Goal: Communication & Community: Answer question/provide support

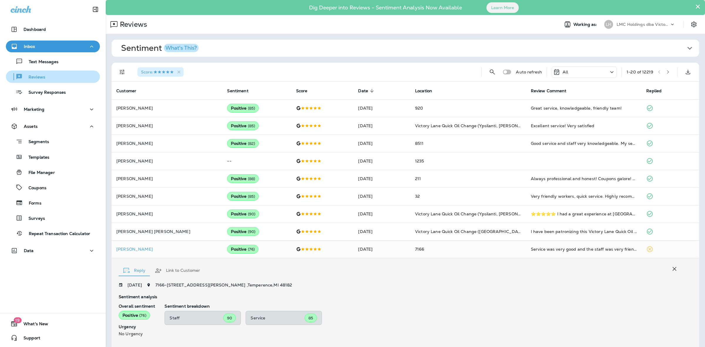
click at [49, 77] on div "Reviews" at bounding box center [52, 76] width 89 height 9
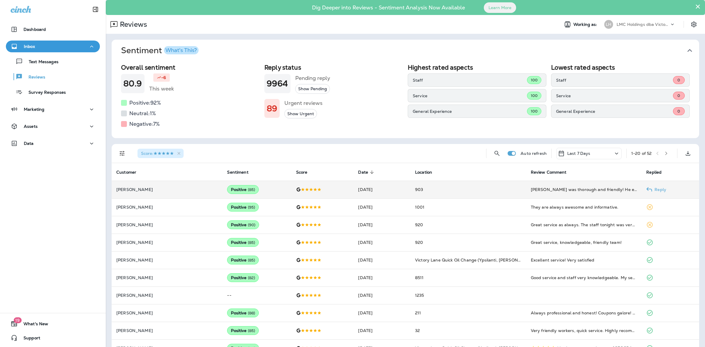
click at [470, 188] on td "903" at bounding box center [468, 190] width 116 height 18
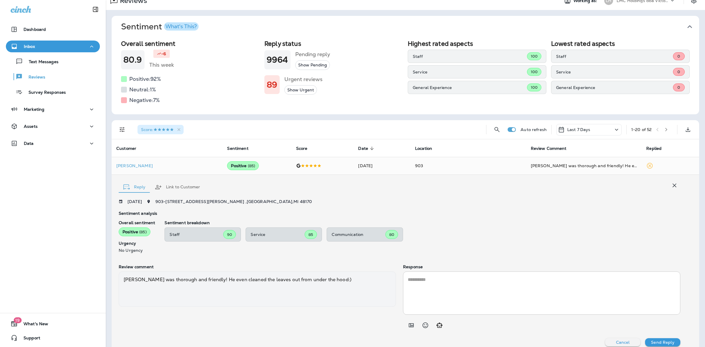
scroll to position [37, 0]
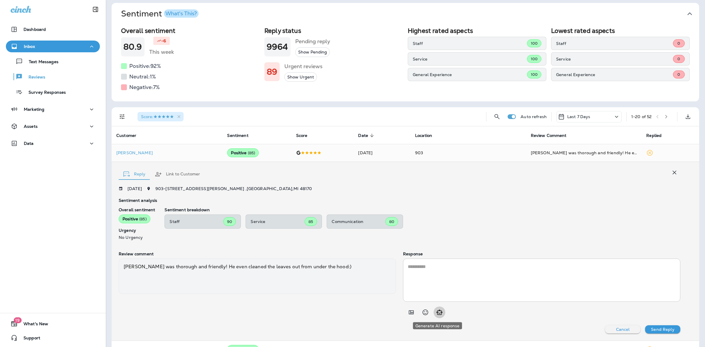
click at [438, 316] on button "Generate AI response" at bounding box center [440, 312] width 12 height 12
type textarea "**********"
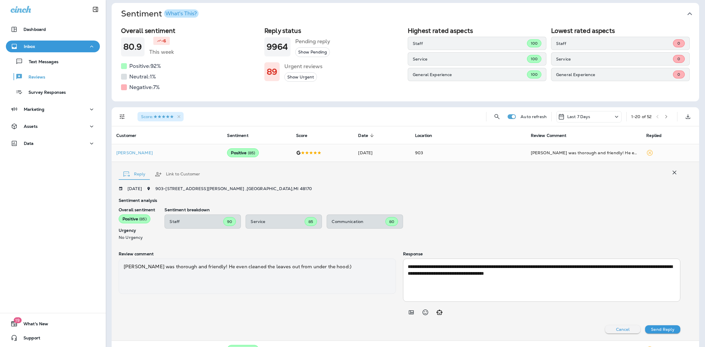
click at [659, 328] on p "Send Reply" at bounding box center [662, 329] width 23 height 5
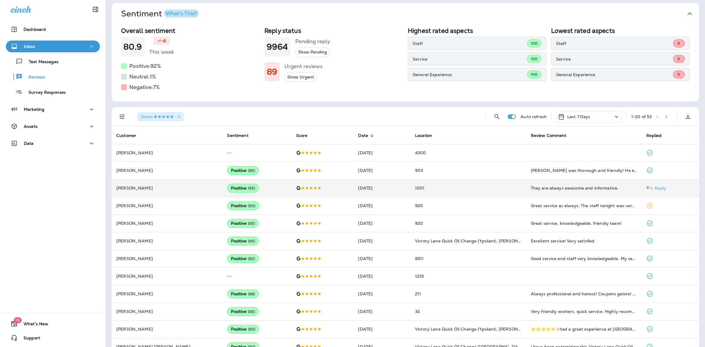
click at [476, 190] on td "1001" at bounding box center [468, 188] width 116 height 18
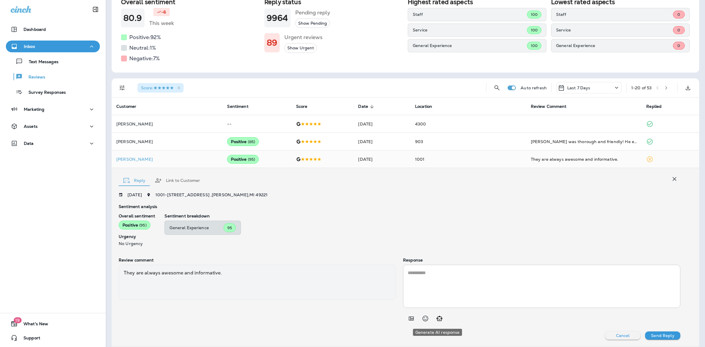
click at [436, 316] on icon "Generate AI response" at bounding box center [439, 318] width 7 height 7
type textarea "**********"
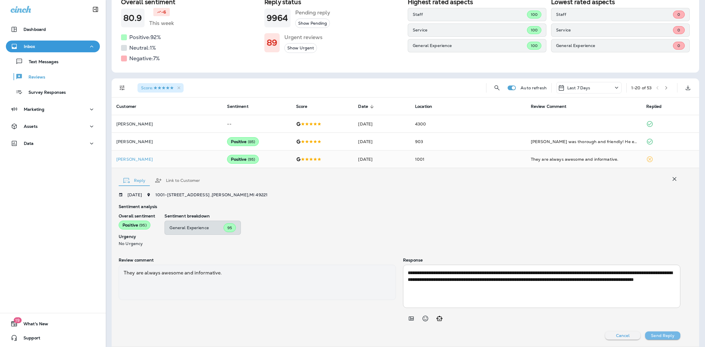
click at [653, 332] on button "Send Reply" at bounding box center [662, 335] width 35 height 8
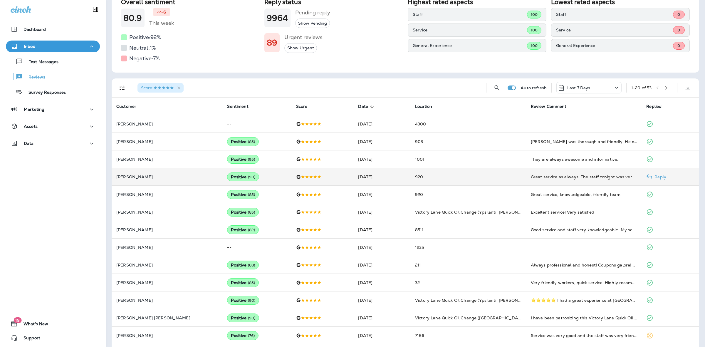
click at [477, 177] on td "920" at bounding box center [468, 177] width 116 height 18
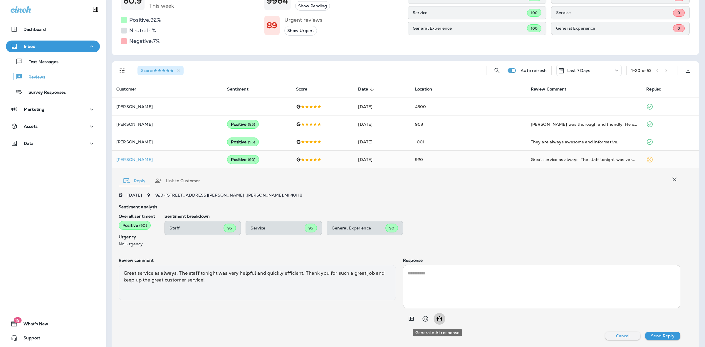
click at [438, 319] on icon "Generate AI response" at bounding box center [439, 318] width 7 height 7
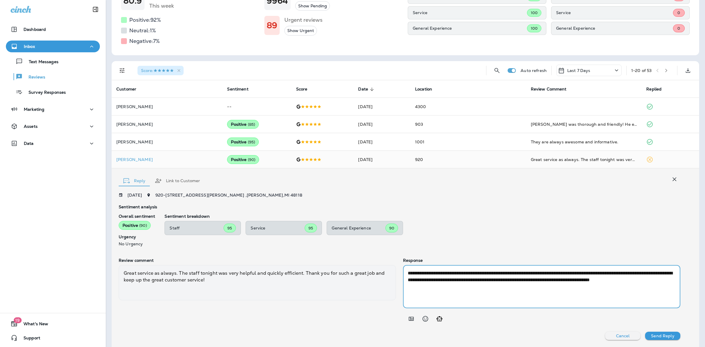
drag, startPoint x: 460, startPoint y: 287, endPoint x: 526, endPoint y: 281, distance: 66.1
click at [526, 281] on textarea "**********" at bounding box center [540, 287] width 265 height 34
type textarea "**********"
click at [647, 333] on button "Send Reply" at bounding box center [662, 336] width 35 height 8
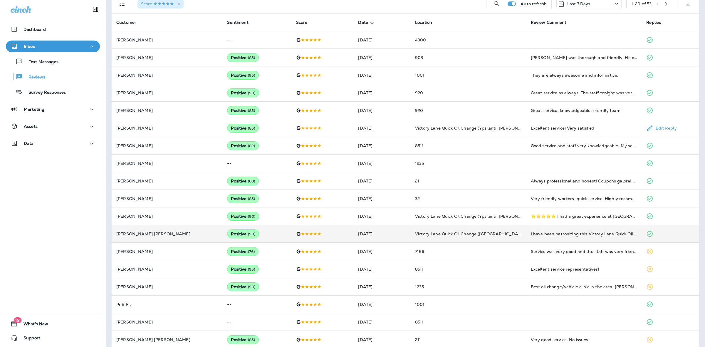
scroll to position [156, 0]
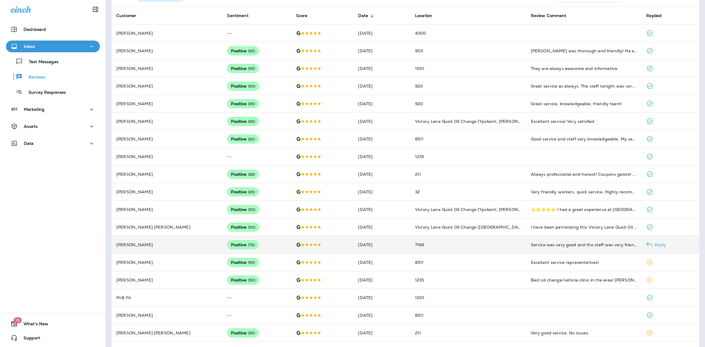
click at [463, 243] on td "7166" at bounding box center [468, 245] width 116 height 18
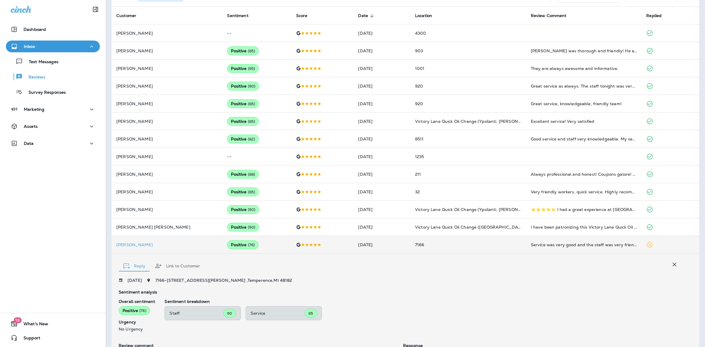
scroll to position [241, 0]
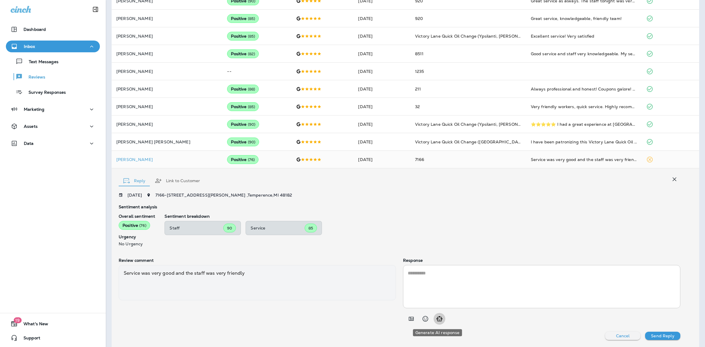
click at [440, 317] on icon "Generate AI response" at bounding box center [439, 318] width 7 height 7
type textarea "**********"
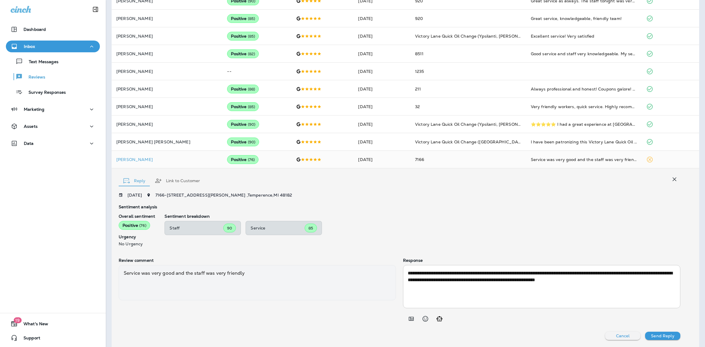
click at [657, 334] on p "Send Reply" at bounding box center [662, 336] width 23 height 5
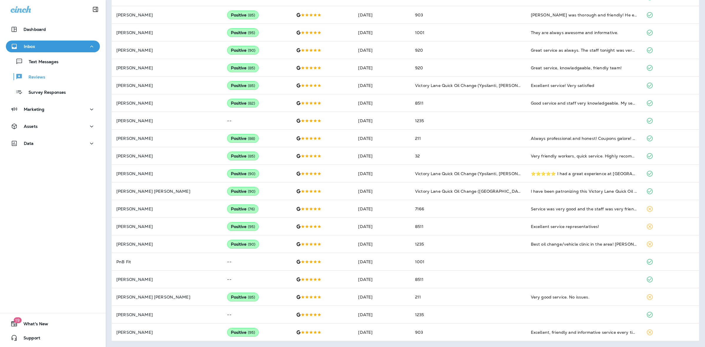
scroll to position [192, 0]
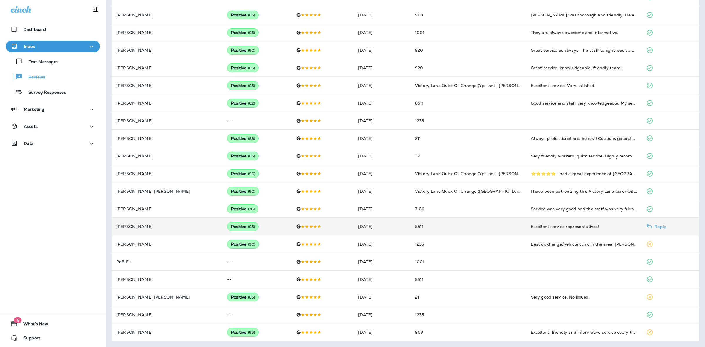
click at [437, 227] on td "8511" at bounding box center [468, 227] width 116 height 18
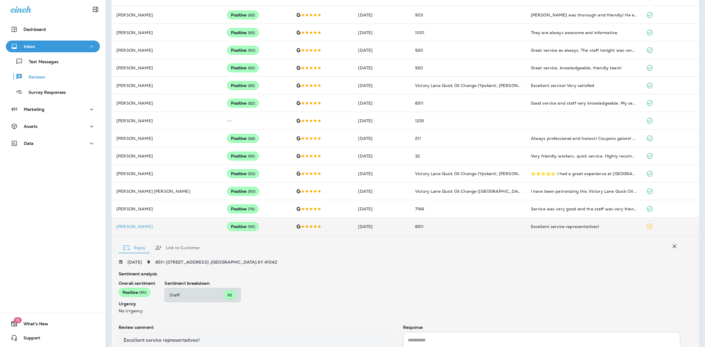
scroll to position [259, 0]
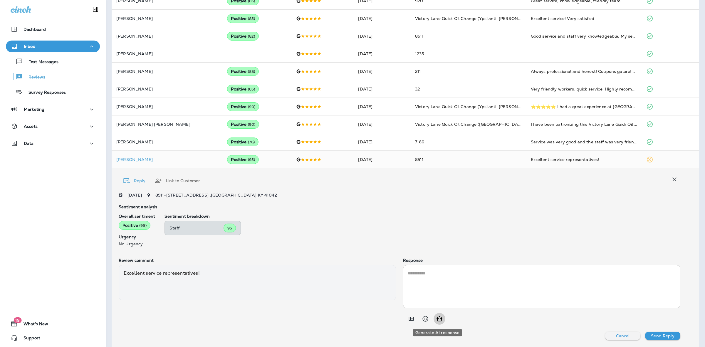
click at [436, 316] on icon "Generate AI response" at bounding box center [439, 318] width 7 height 7
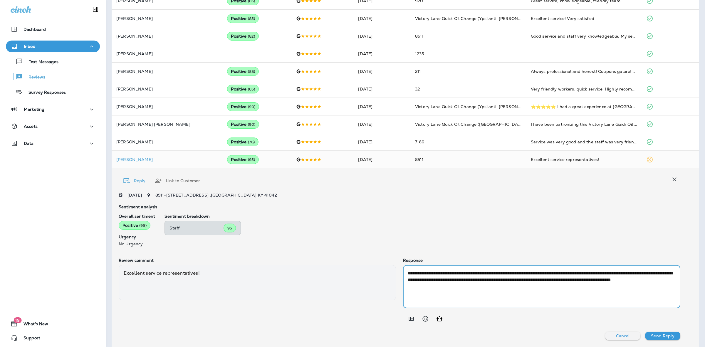
drag, startPoint x: 483, startPoint y: 272, endPoint x: 375, endPoint y: 265, distance: 107.7
click at [380, 265] on div "**********" at bounding box center [400, 291] width 562 height 67
type textarea "**********"
click at [651, 337] on p "Send Reply" at bounding box center [662, 336] width 23 height 5
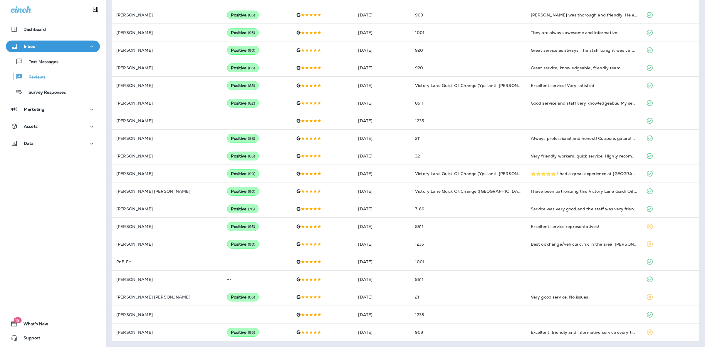
scroll to position [192, 0]
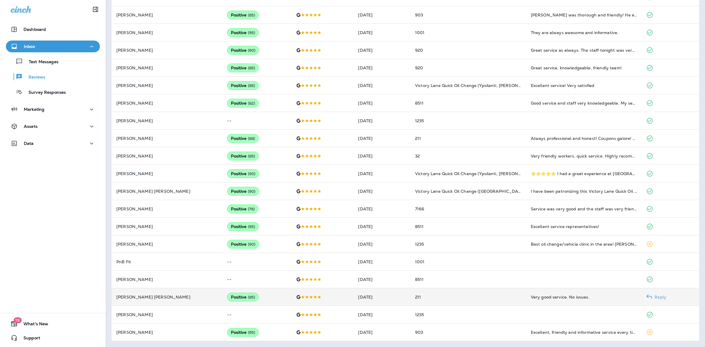
click at [473, 297] on td "211" at bounding box center [468, 297] width 116 height 18
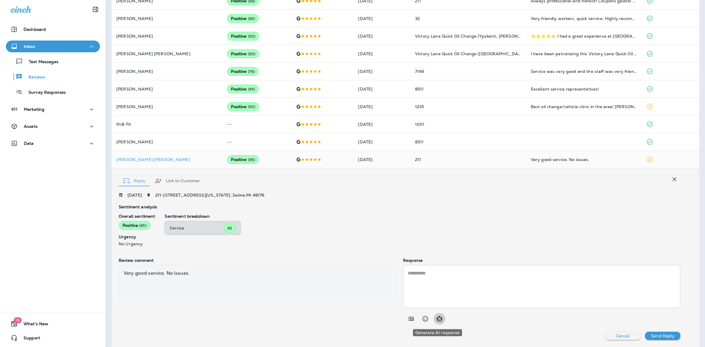
click at [437, 319] on icon "Generate AI response" at bounding box center [439, 318] width 7 height 7
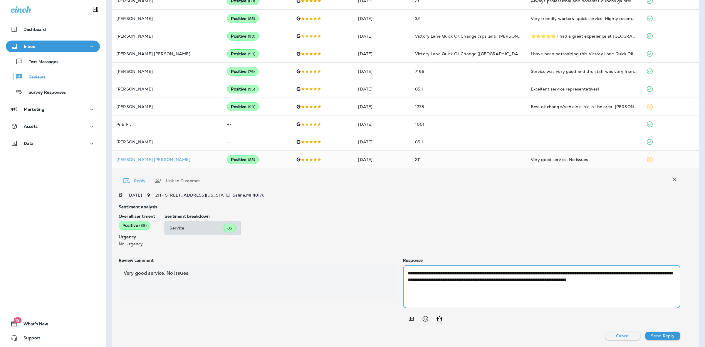
drag, startPoint x: 447, startPoint y: 287, endPoint x: 620, endPoint y: 272, distance: 173.7
click at [620, 272] on textarea "**********" at bounding box center [540, 287] width 265 height 34
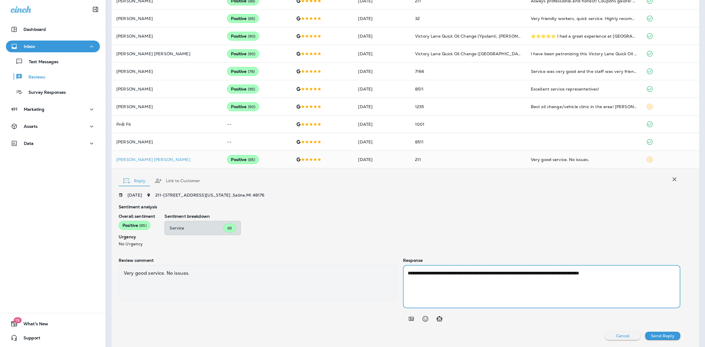
type textarea "**********"
click at [659, 332] on button "Send Reply" at bounding box center [662, 336] width 35 height 8
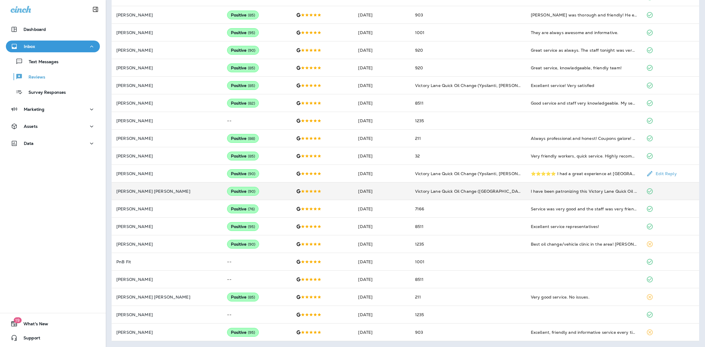
scroll to position [192, 0]
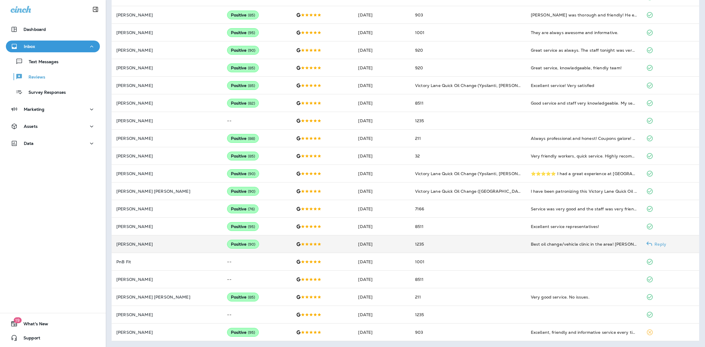
click at [472, 245] on td "1235" at bounding box center [468, 244] width 116 height 18
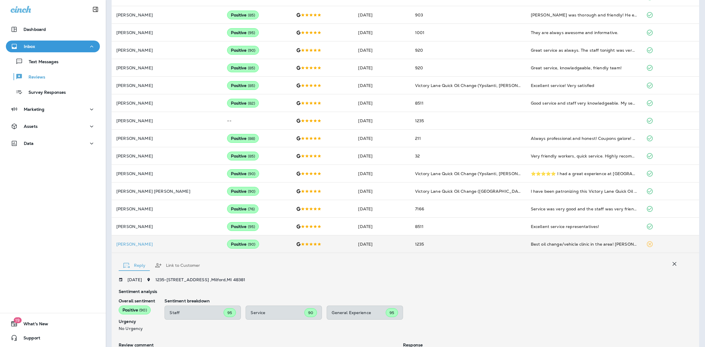
scroll to position [277, 0]
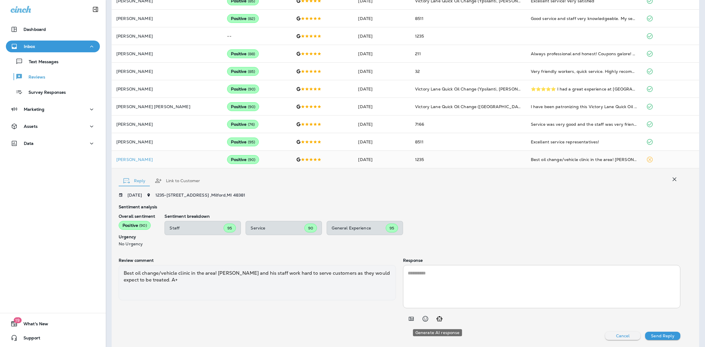
click at [438, 320] on icon "Generate AI response" at bounding box center [440, 318] width 6 height 5
type textarea "**********"
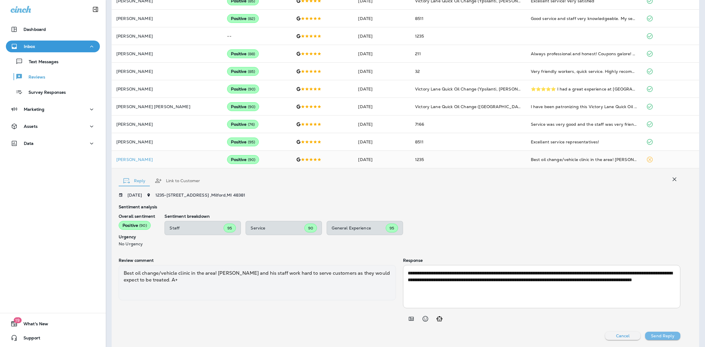
click at [651, 334] on p "Send Reply" at bounding box center [662, 336] width 23 height 5
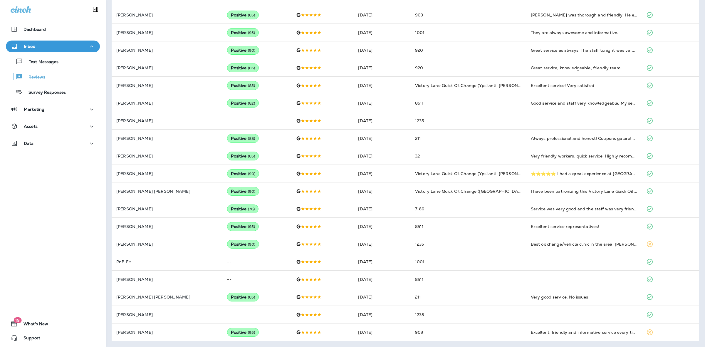
scroll to position [192, 0]
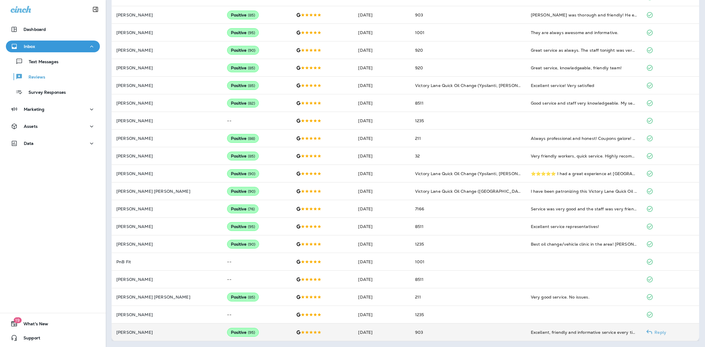
click at [488, 330] on td "903" at bounding box center [468, 333] width 116 height 18
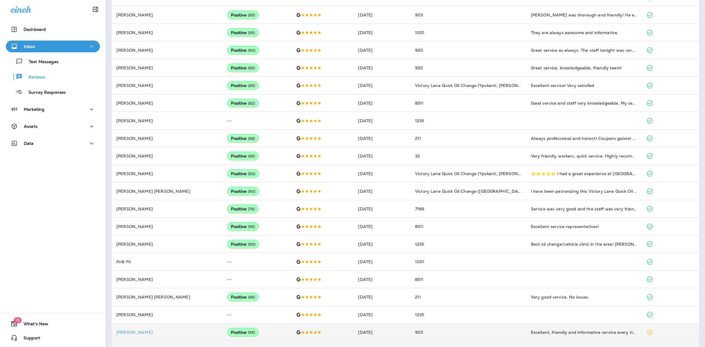
scroll to position [365, 0]
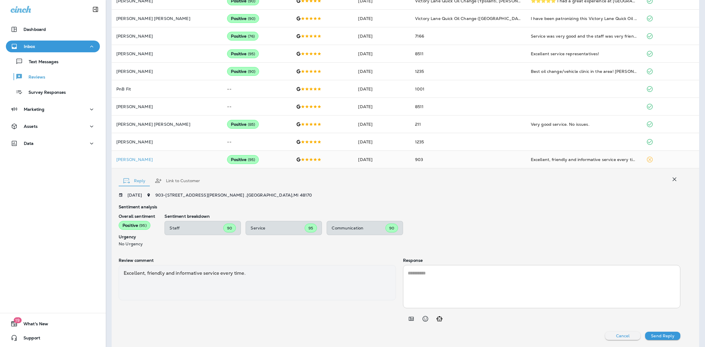
click at [439, 321] on icon "Generate AI response" at bounding box center [439, 318] width 7 height 7
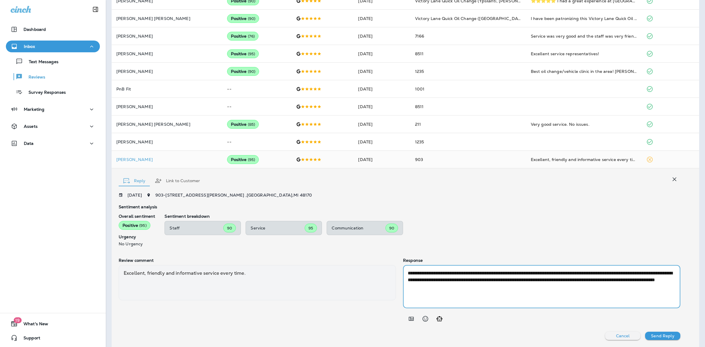
drag, startPoint x: 552, startPoint y: 287, endPoint x: 447, endPoint y: 281, distance: 106.0
click at [447, 281] on textarea "**********" at bounding box center [540, 287] width 265 height 34
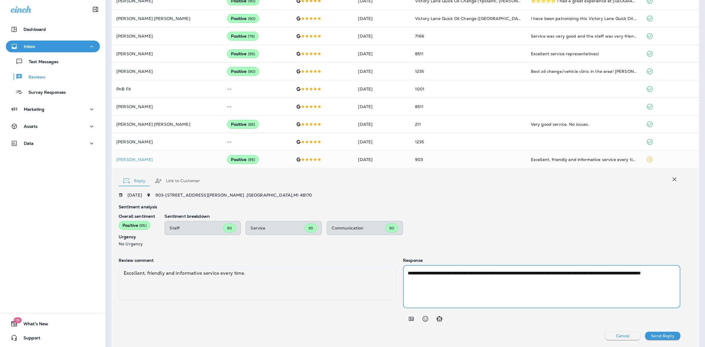
type textarea "**********"
click at [657, 334] on p "Send Reply" at bounding box center [662, 336] width 23 height 5
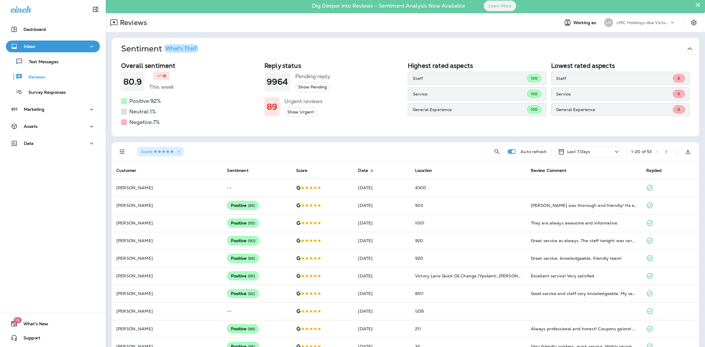
scroll to position [0, 0]
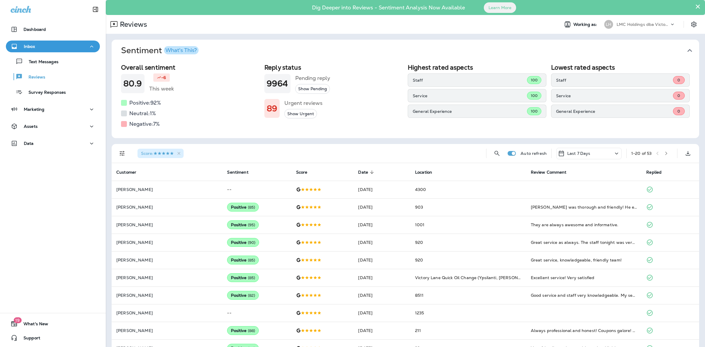
click at [664, 155] on icon "button" at bounding box center [666, 153] width 4 height 4
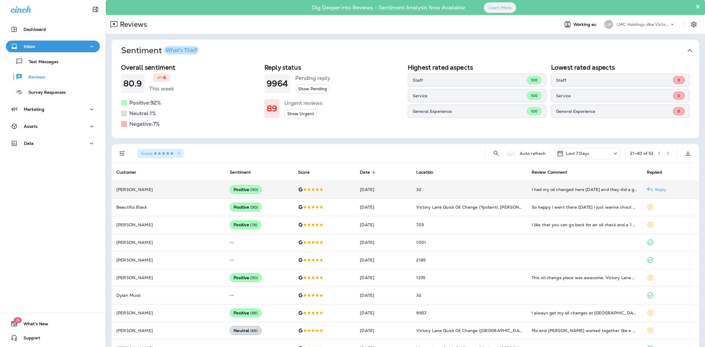
click at [425, 182] on td "32" at bounding box center [469, 190] width 115 height 18
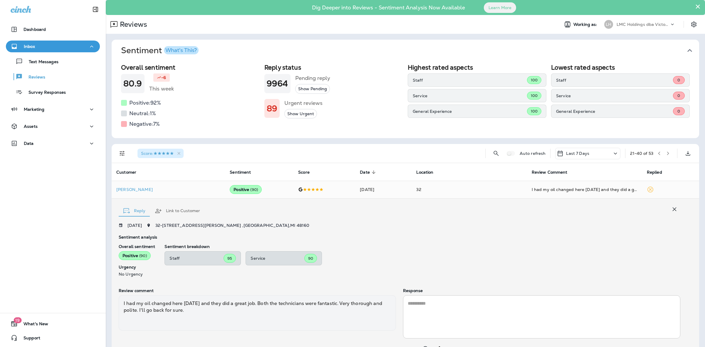
scroll to position [30, 0]
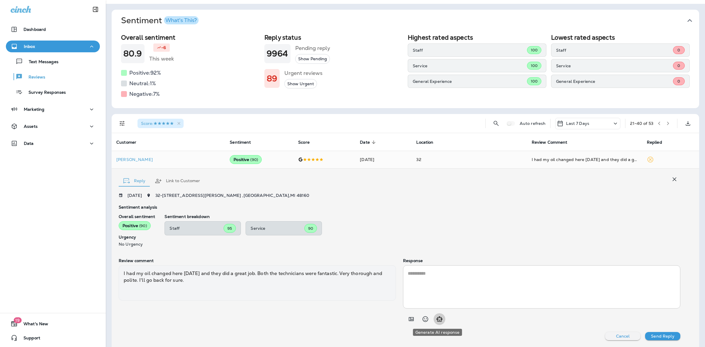
click at [439, 320] on icon "Generate AI response" at bounding box center [439, 319] width 7 height 7
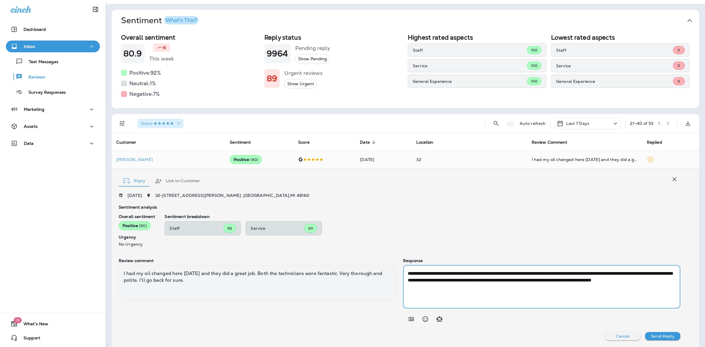
drag, startPoint x: 622, startPoint y: 273, endPoint x: 350, endPoint y: 261, distance: 272.1
click at [385, 272] on div "**********" at bounding box center [400, 291] width 562 height 67
type textarea "**********"
click at [651, 338] on p "Send Reply" at bounding box center [662, 336] width 23 height 5
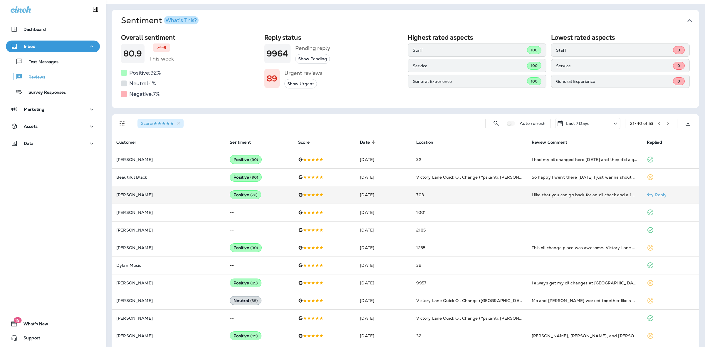
click at [443, 194] on td "703" at bounding box center [469, 195] width 115 height 18
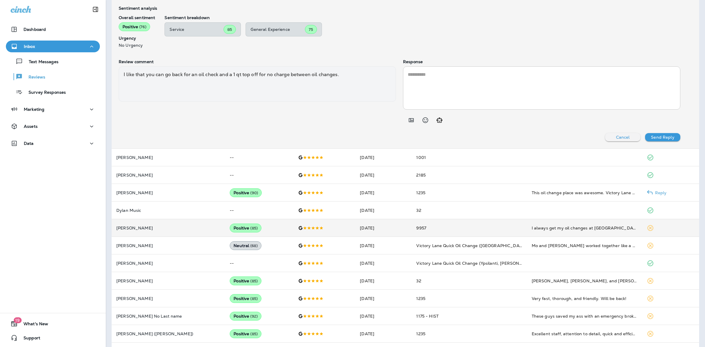
scroll to position [286, 0]
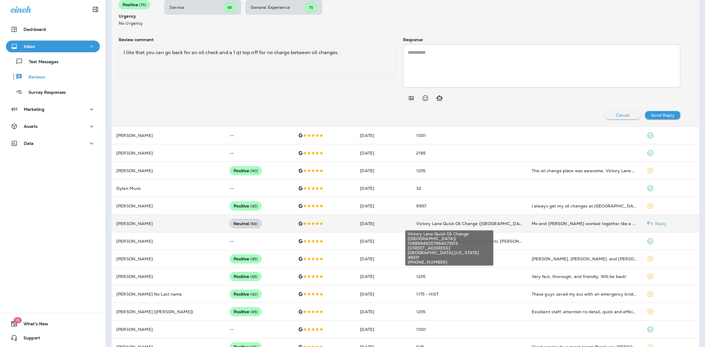
click at [469, 225] on span "Victory Lane Quick Oil Change (Farmington Hills)" at bounding box center [471, 223] width 111 height 5
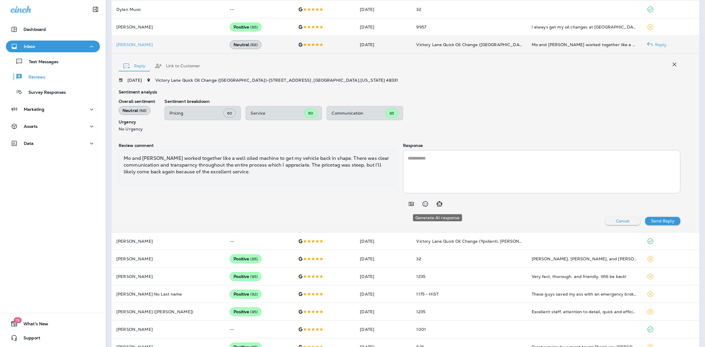
click at [438, 203] on icon "Generate AI response" at bounding box center [439, 203] width 7 height 7
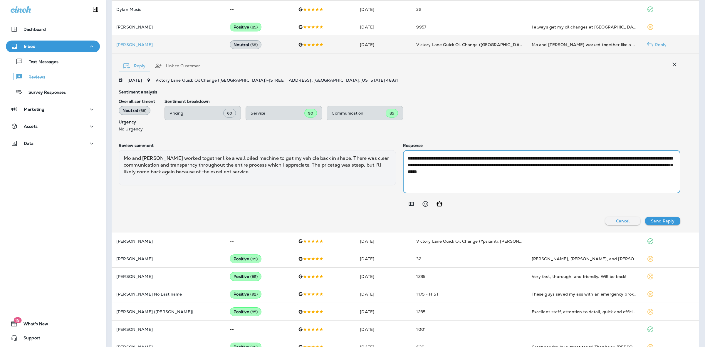
drag, startPoint x: 591, startPoint y: 173, endPoint x: 530, endPoint y: 166, distance: 60.9
click at [530, 166] on textarea "**********" at bounding box center [540, 172] width 265 height 34
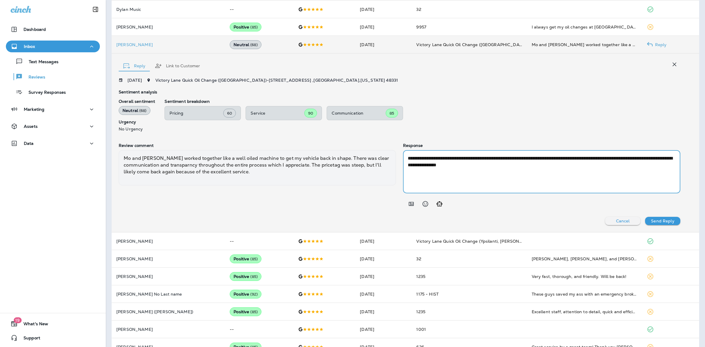
type textarea "**********"
click at [653, 217] on button "Send Reply" at bounding box center [662, 221] width 35 height 8
click at [653, 222] on p "Send Reply" at bounding box center [662, 221] width 23 height 5
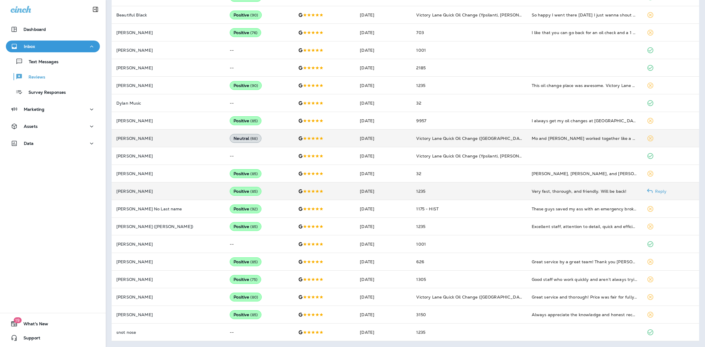
scroll to position [192, 0]
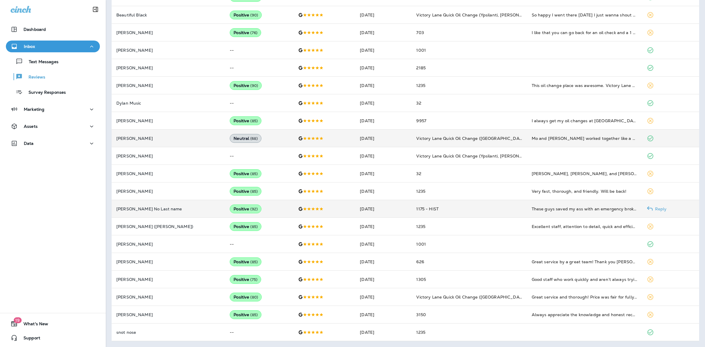
click at [462, 212] on td "1175 - HIST" at bounding box center [469, 209] width 115 height 18
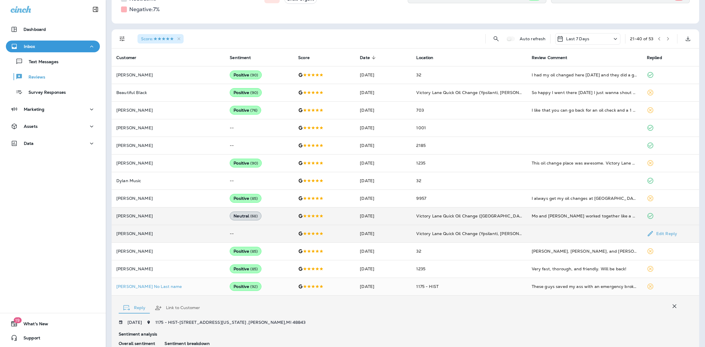
scroll to position [131, 0]
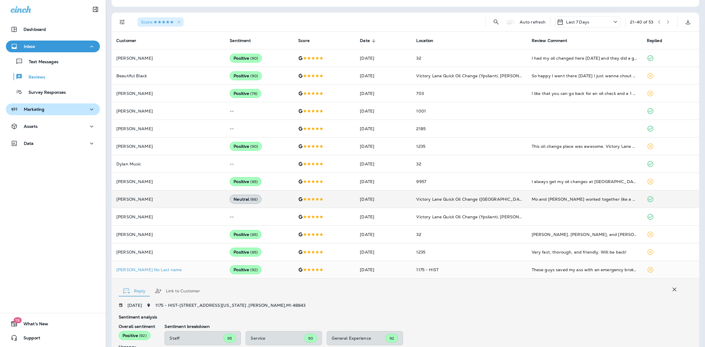
click at [68, 113] on button "Marketing" at bounding box center [53, 109] width 94 height 12
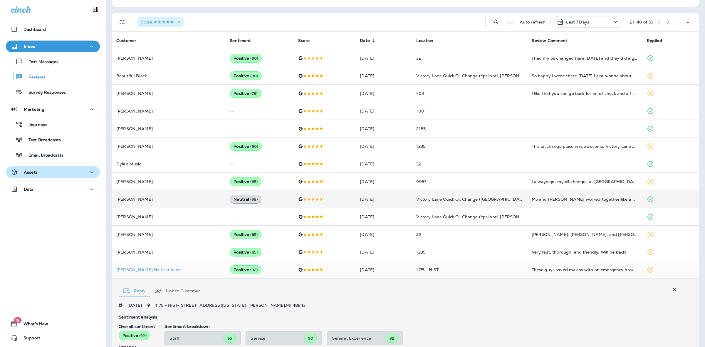
click at [54, 169] on div "Assets" at bounding box center [53, 172] width 85 height 7
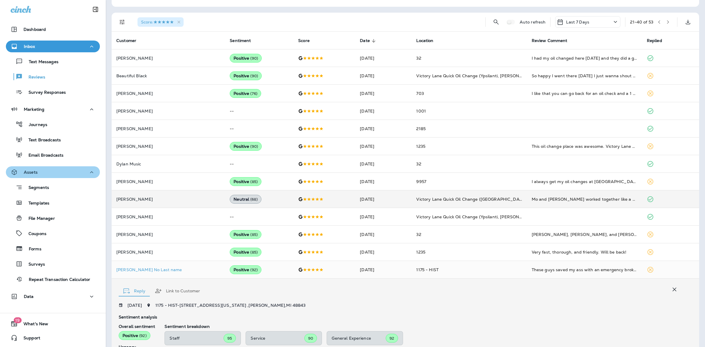
click at [54, 169] on div "Assets" at bounding box center [53, 172] width 85 height 7
click at [51, 175] on div "Assets" at bounding box center [53, 172] width 85 height 7
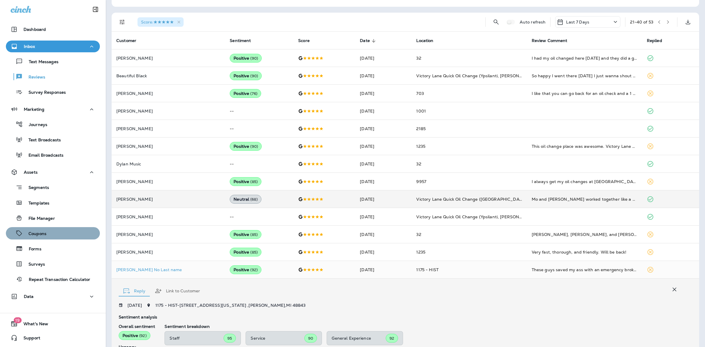
click at [57, 232] on div "Coupons" at bounding box center [52, 233] width 89 height 9
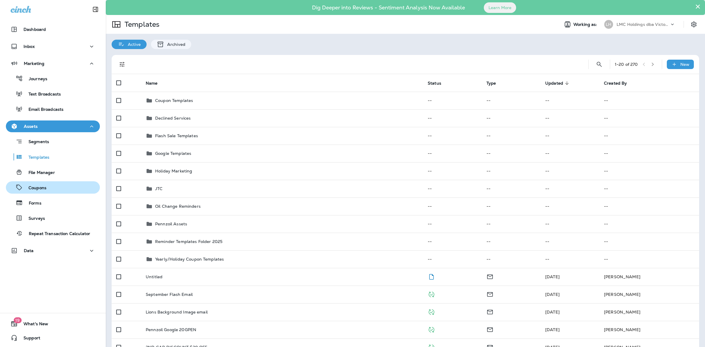
click at [52, 186] on div "Coupons" at bounding box center [52, 187] width 89 height 9
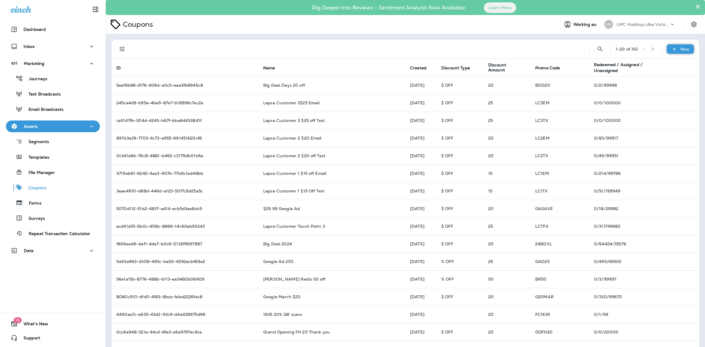
click at [681, 47] on p "New" at bounding box center [685, 49] width 9 height 5
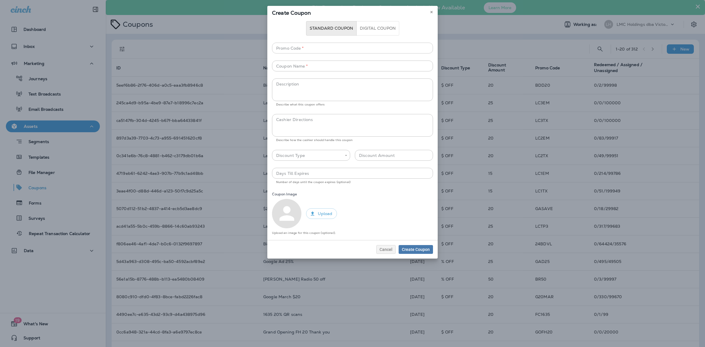
click at [365, 48] on input "Promo Code   *" at bounding box center [352, 48] width 161 height 11
click at [364, 48] on input "Promo Code   *" at bounding box center [352, 48] width 161 height 11
type input "*"
click at [364, 46] on input "Promo Code   *" at bounding box center [352, 48] width 161 height 11
type input "*"
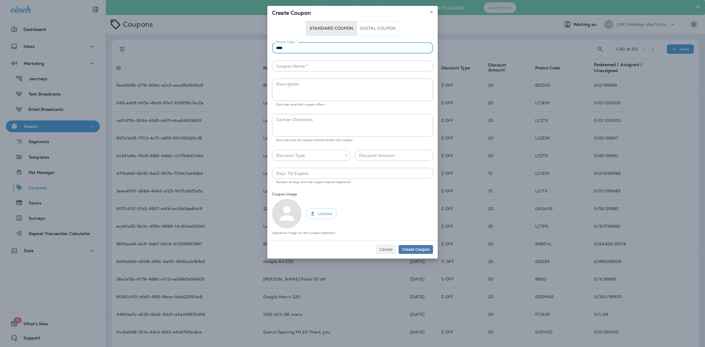
type input "****"
drag, startPoint x: 388, startPoint y: 247, endPoint x: 418, endPoint y: 257, distance: 30.8
click at [388, 248] on span "Cancel" at bounding box center [386, 249] width 13 height 4
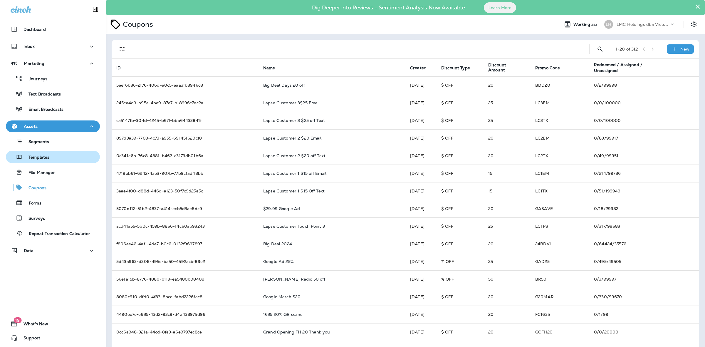
click at [62, 157] on div "Templates" at bounding box center [52, 157] width 89 height 9
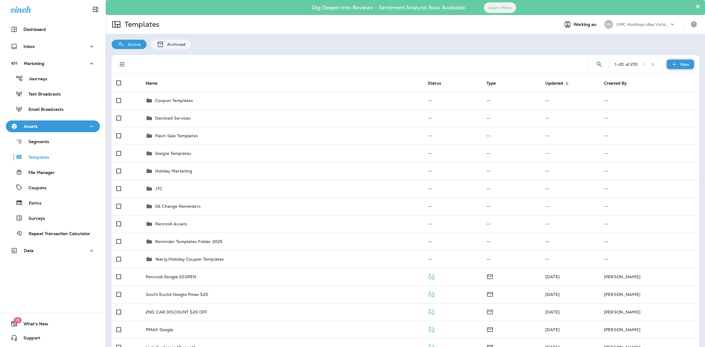
click at [671, 62] on icon at bounding box center [674, 64] width 6 height 6
click at [663, 78] on icon at bounding box center [659, 79] width 7 height 7
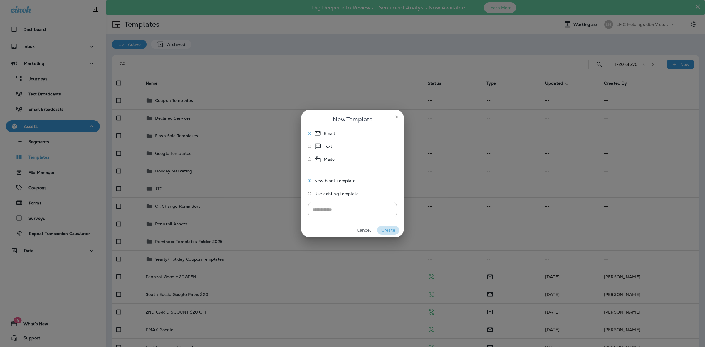
click at [386, 229] on button "Create" at bounding box center [388, 230] width 22 height 9
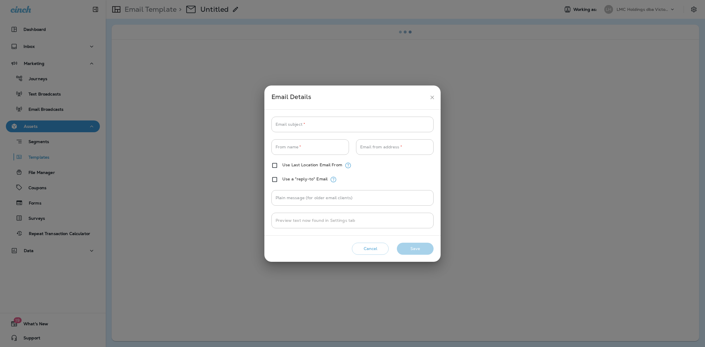
type input "**********"
click at [316, 127] on input "Email subject   *" at bounding box center [353, 125] width 162 height 16
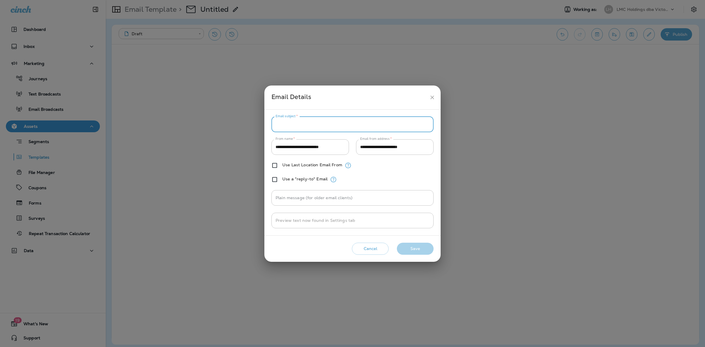
click at [366, 248] on button "Cancel" at bounding box center [370, 249] width 37 height 12
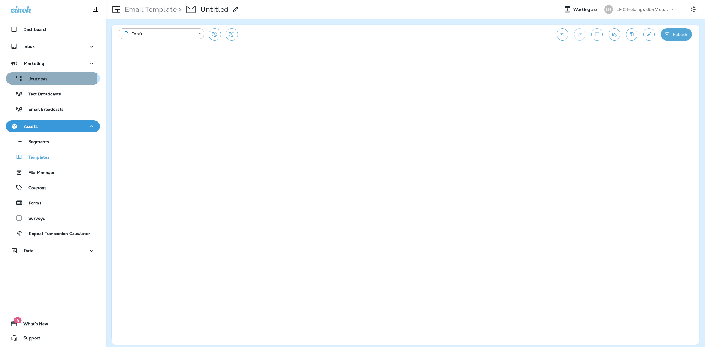
click at [36, 80] on p "Journeys" at bounding box center [35, 79] width 24 height 6
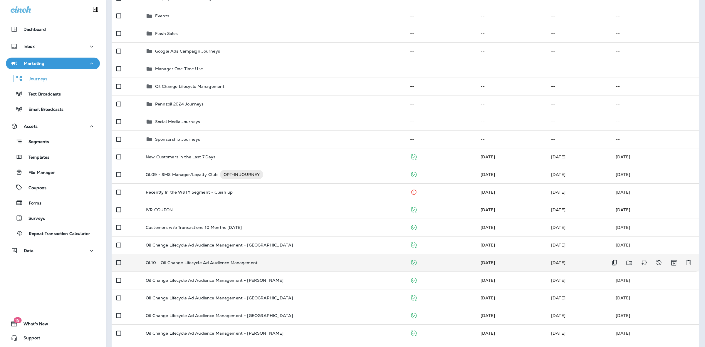
scroll to position [147, 0]
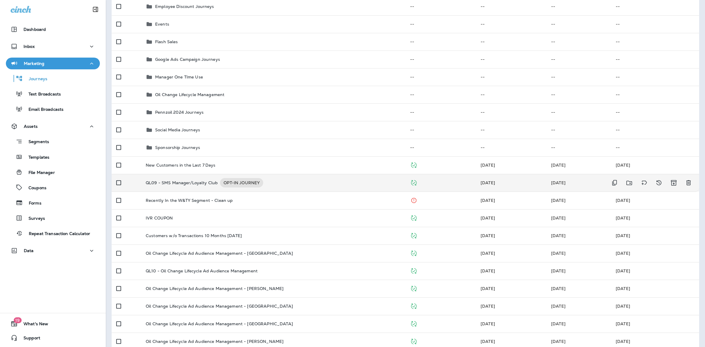
click at [184, 183] on p "QL09 - SMS Manager/Loyalty Club" at bounding box center [182, 182] width 72 height 9
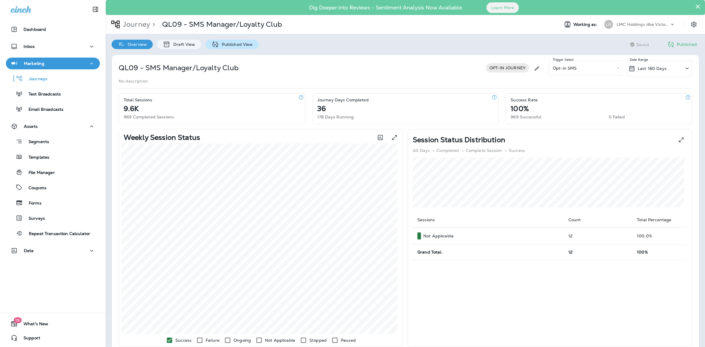
click at [217, 45] on icon at bounding box center [215, 44] width 7 height 7
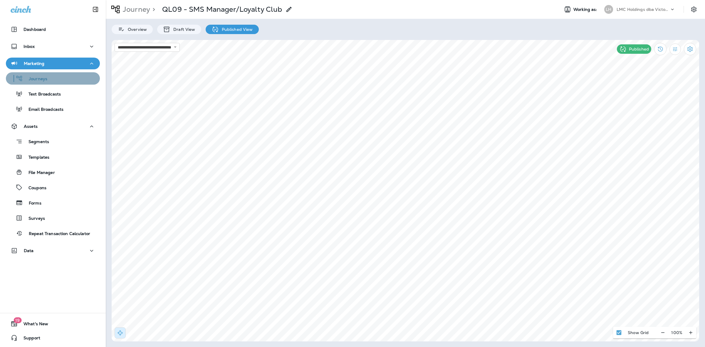
click at [53, 81] on div "Journeys" at bounding box center [52, 78] width 89 height 9
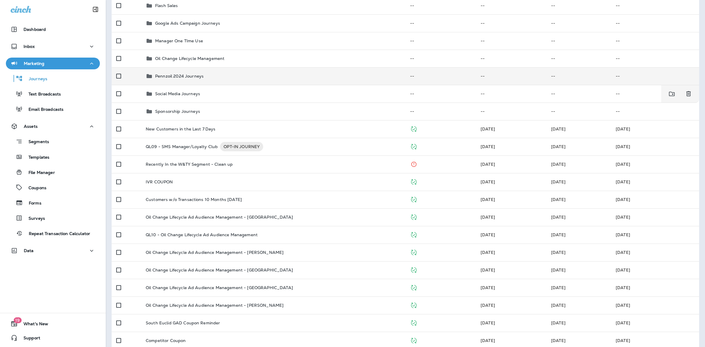
scroll to position [184, 0]
